Goal: Find specific page/section: Find specific page/section

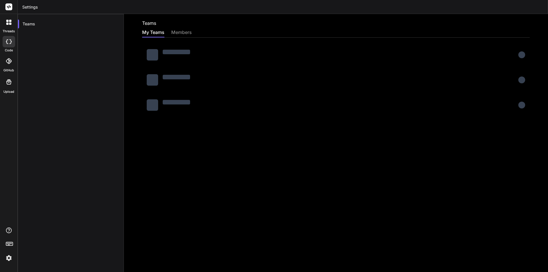
click at [8, 257] on img at bounding box center [9, 258] width 10 height 10
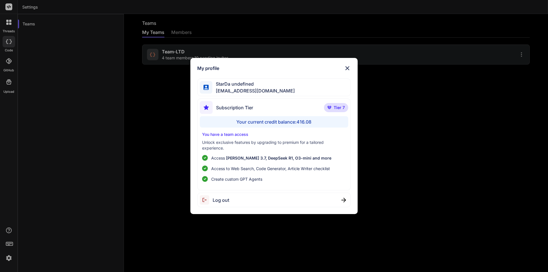
click at [346, 66] on img at bounding box center [347, 68] width 7 height 7
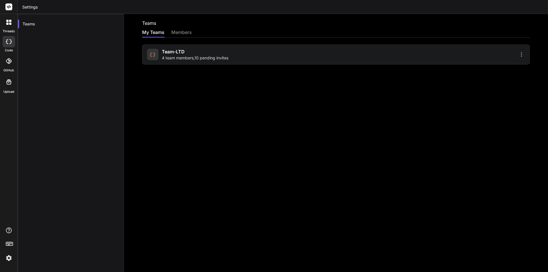
click at [7, 258] on img at bounding box center [9, 258] width 10 height 10
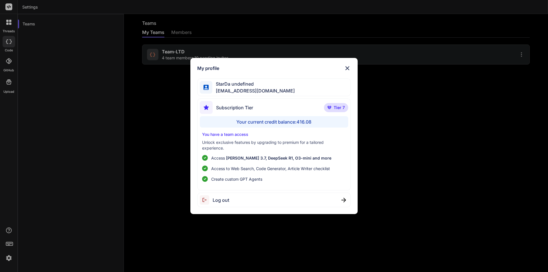
click at [348, 66] on img at bounding box center [347, 68] width 7 height 7
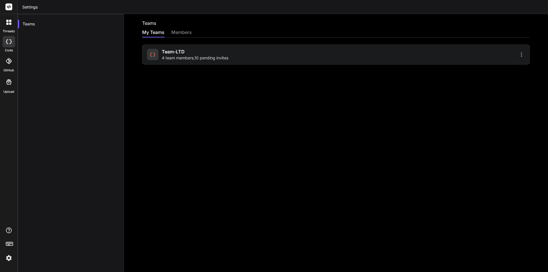
click at [291, 130] on div "Teams My Teams members Team-LTD 4 team members , 10 pending invites" at bounding box center [336, 143] width 424 height 258
click at [11, 42] on icon at bounding box center [9, 41] width 6 height 5
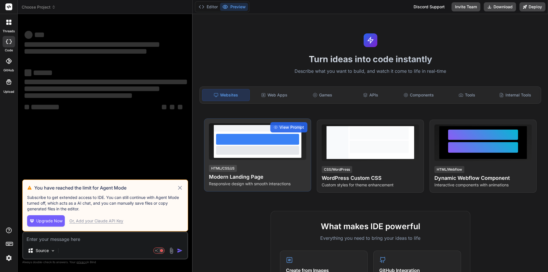
type textarea "x"
